Goal: Task Accomplishment & Management: Complete application form

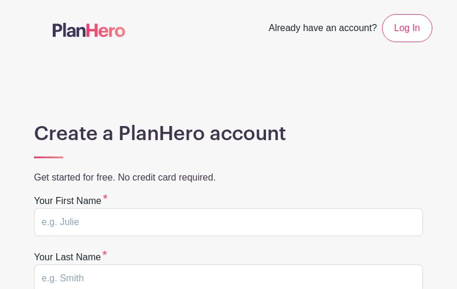
type input "EKdZcPlPTVLu"
type input "KpQThXZTdklXVf"
type input "[EMAIL_ADDRESS][DOMAIN_NAME]"
